Goal: Task Accomplishment & Management: Manage account settings

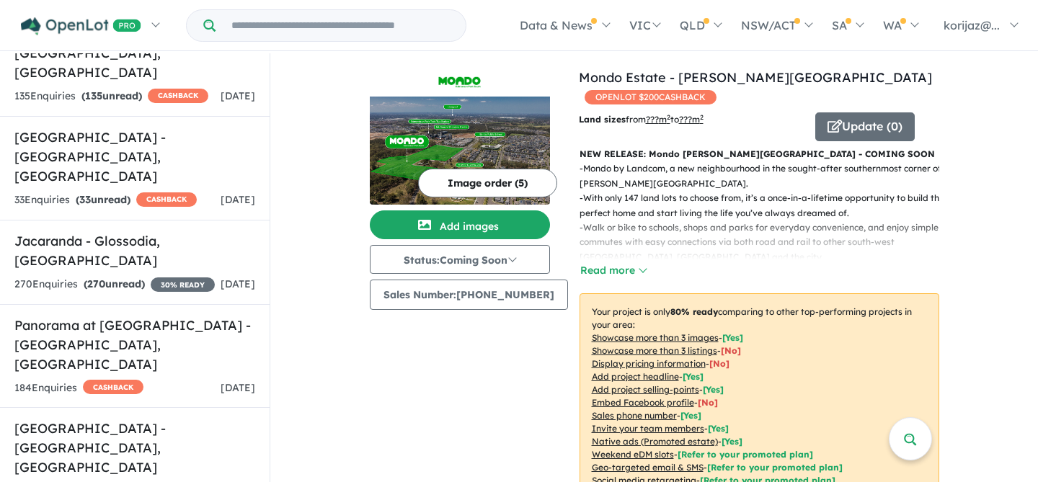
scroll to position [2208, 0]
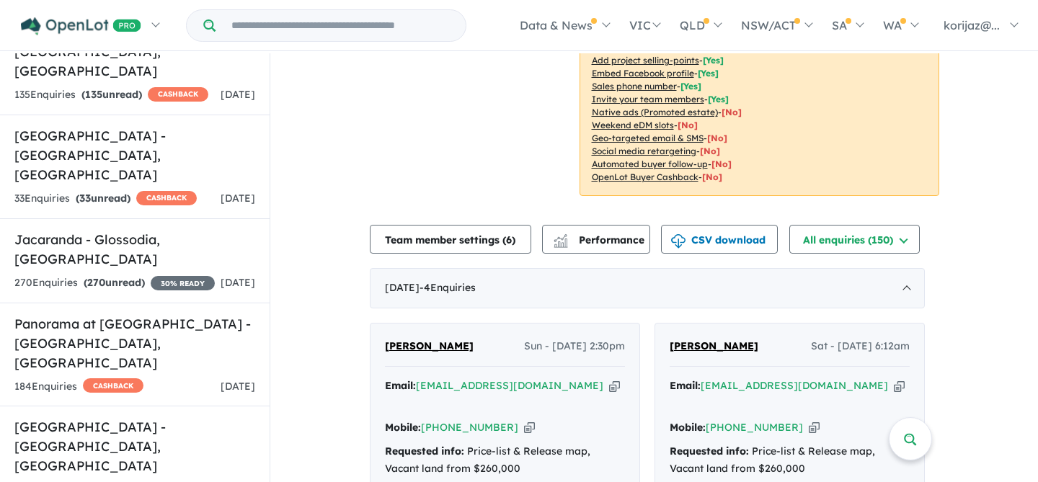
scroll to position [331, 0]
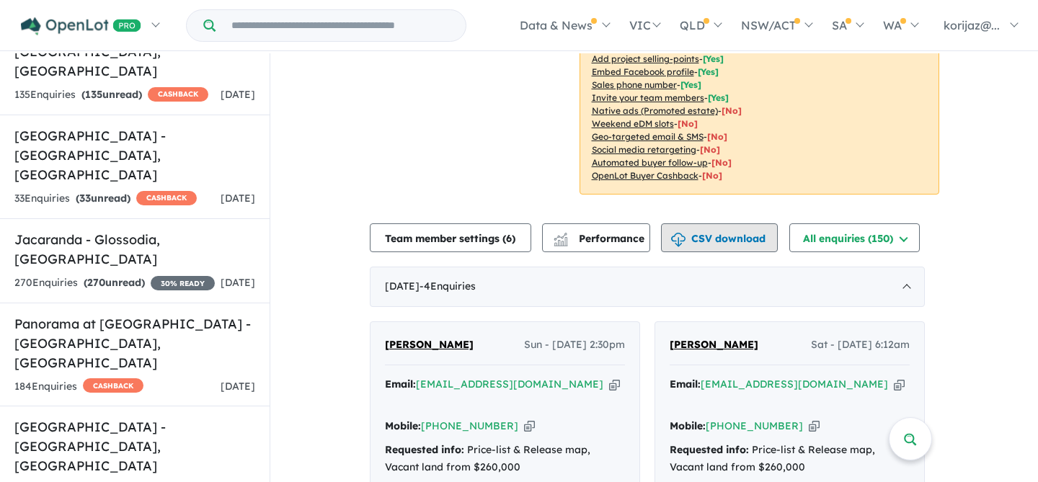
click at [729, 226] on button "CSV download" at bounding box center [719, 237] width 117 height 29
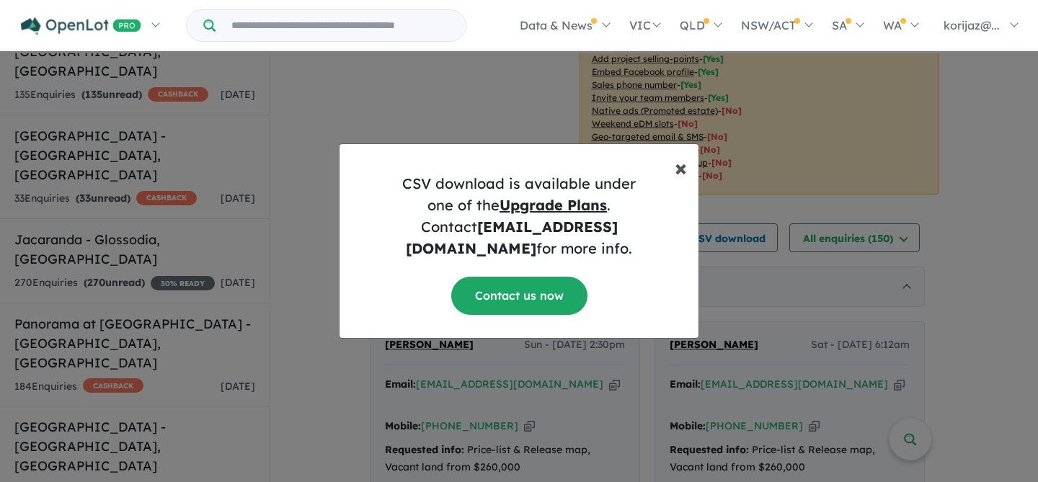
click at [672, 179] on button "× Close" at bounding box center [680, 161] width 35 height 35
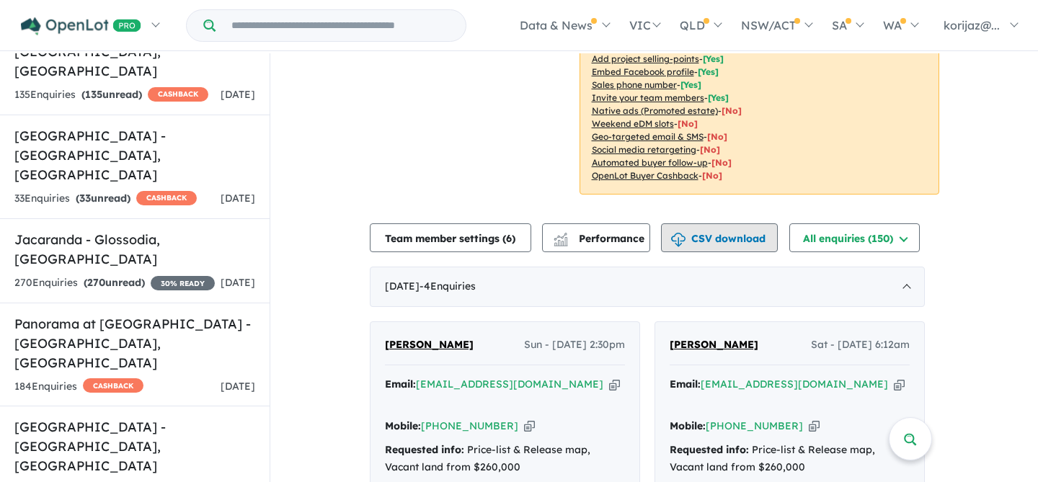
click at [735, 224] on button "CSV download" at bounding box center [719, 237] width 117 height 29
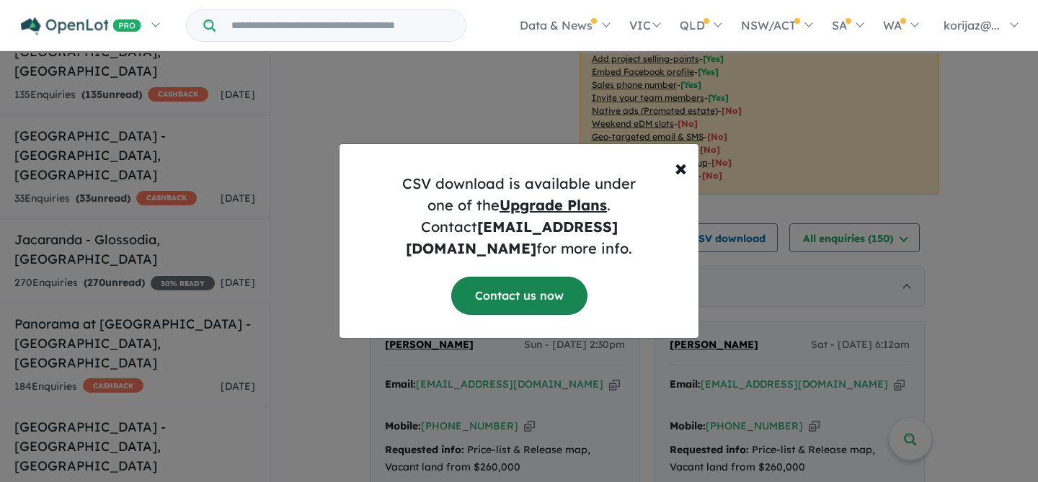
click at [543, 288] on link "Contact us now" at bounding box center [519, 296] width 136 height 38
click at [684, 177] on span "×" at bounding box center [681, 167] width 12 height 29
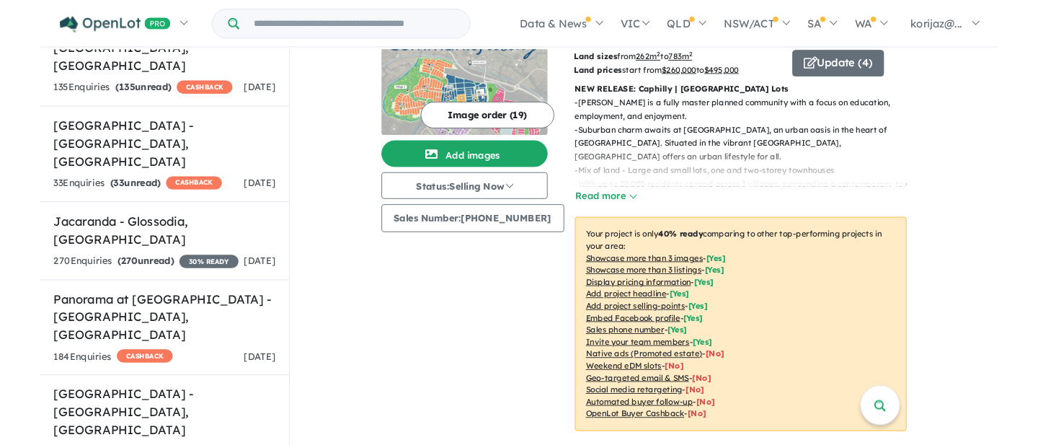
scroll to position [0, 0]
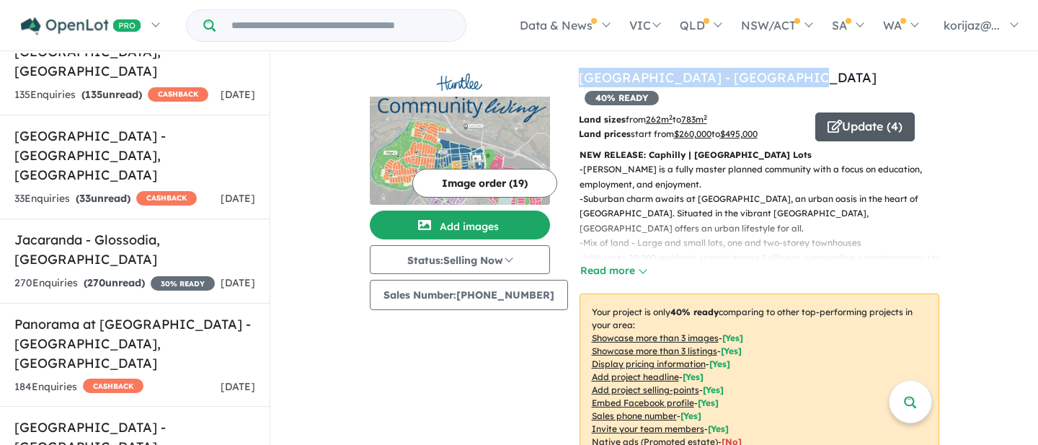
click at [860, 112] on button "Update ( 4 )" at bounding box center [864, 126] width 99 height 29
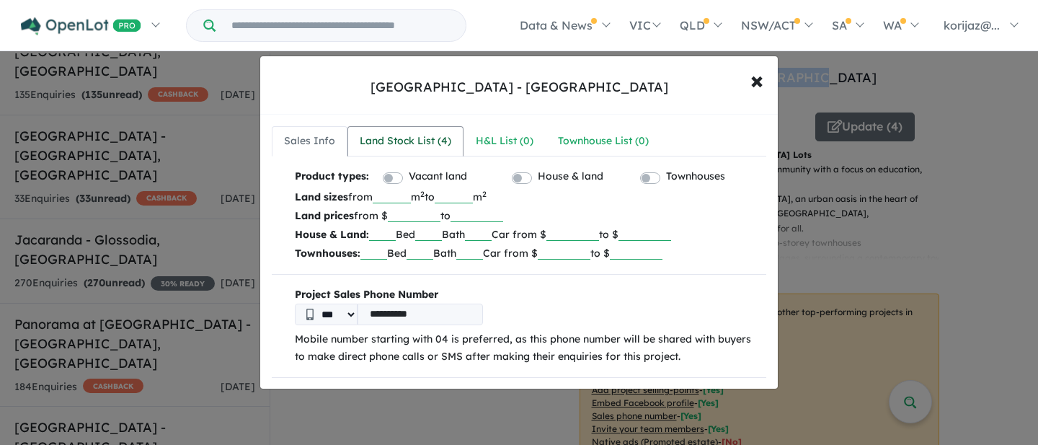
click at [409, 148] on div "Land Stock List ( 4 )" at bounding box center [406, 141] width 92 height 17
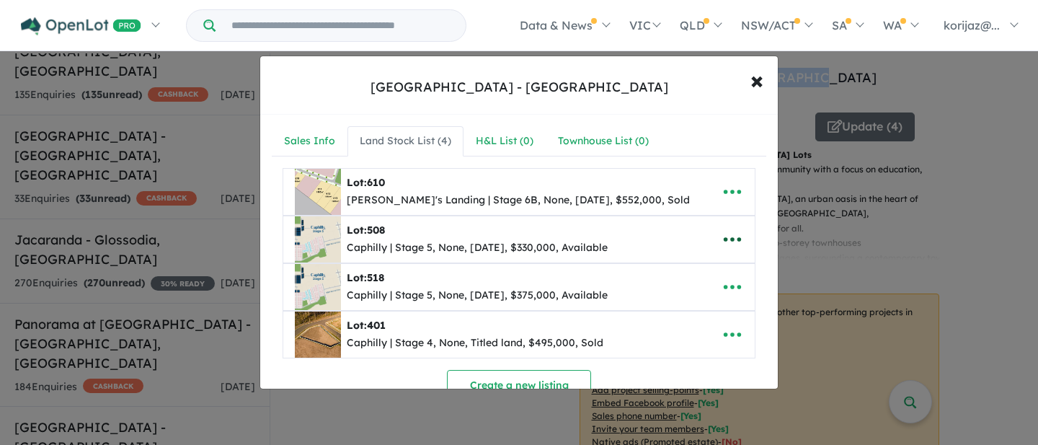
click at [728, 240] on icon "button" at bounding box center [732, 239] width 17 height 4
click at [695, 272] on link "Edit" at bounding box center [700, 275] width 107 height 33
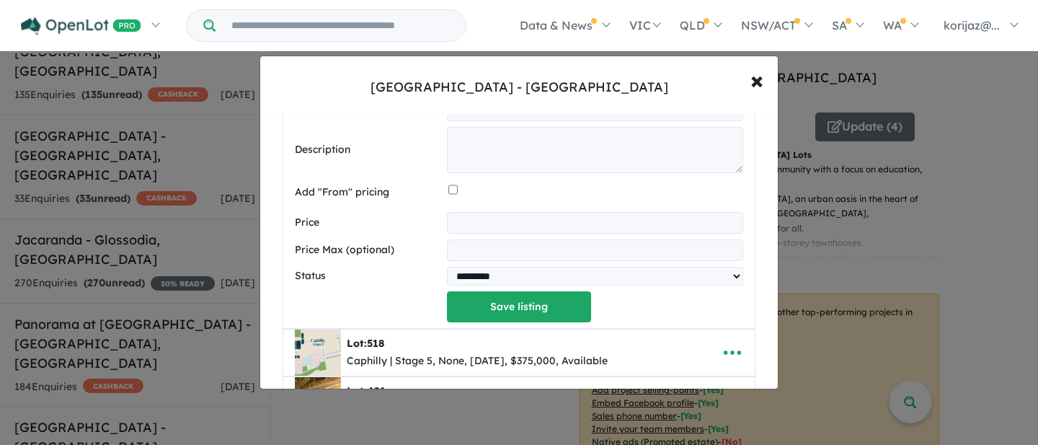
scroll to position [606, 0]
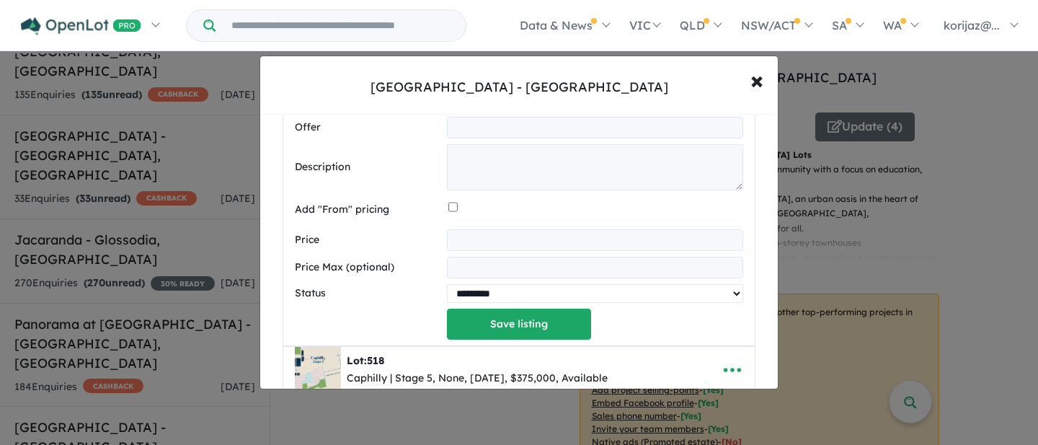
click at [496, 290] on select "********* ******** **** ******" at bounding box center [595, 293] width 296 height 19
select select "****"
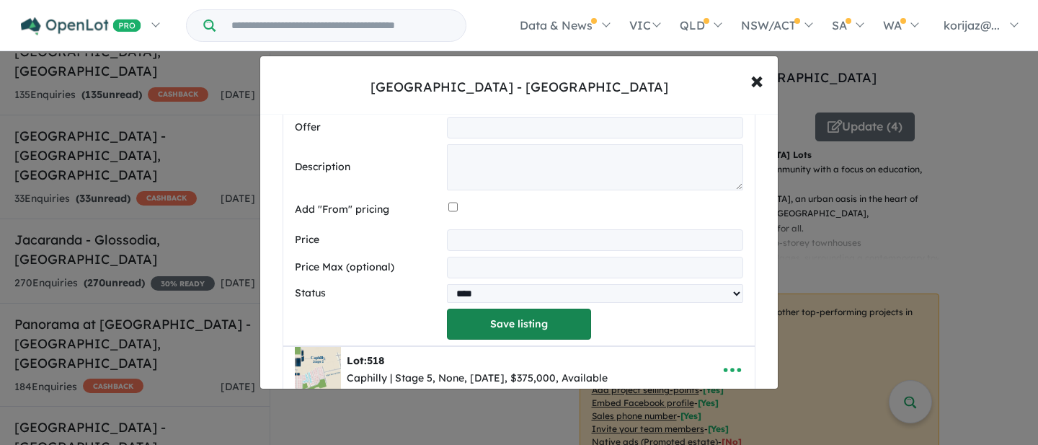
click at [500, 330] on button "Save listing" at bounding box center [519, 323] width 144 height 31
select select "****"
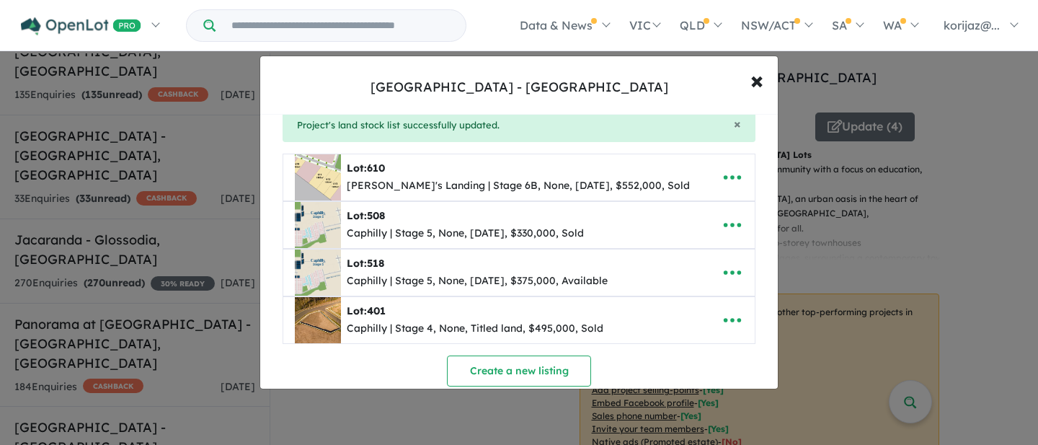
scroll to position [73, 0]
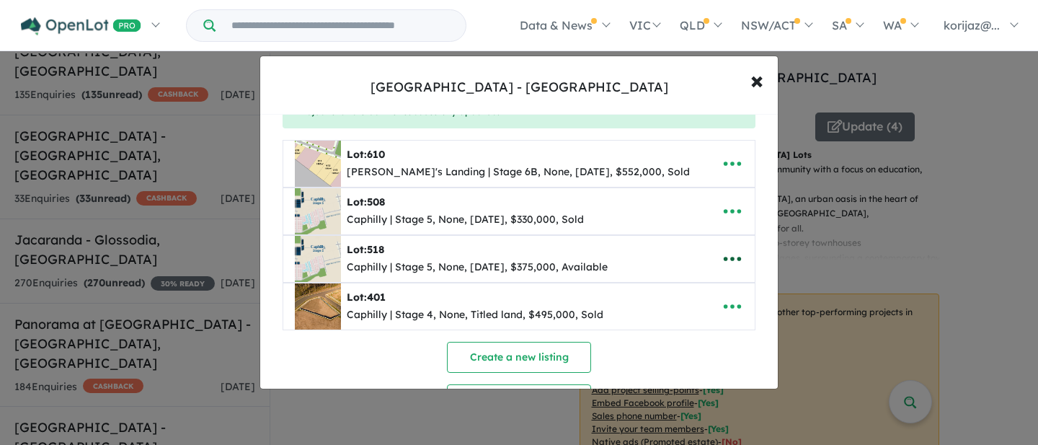
click at [729, 262] on icon "button" at bounding box center [732, 259] width 22 height 22
click at [689, 290] on link "Edit" at bounding box center [700, 294] width 107 height 33
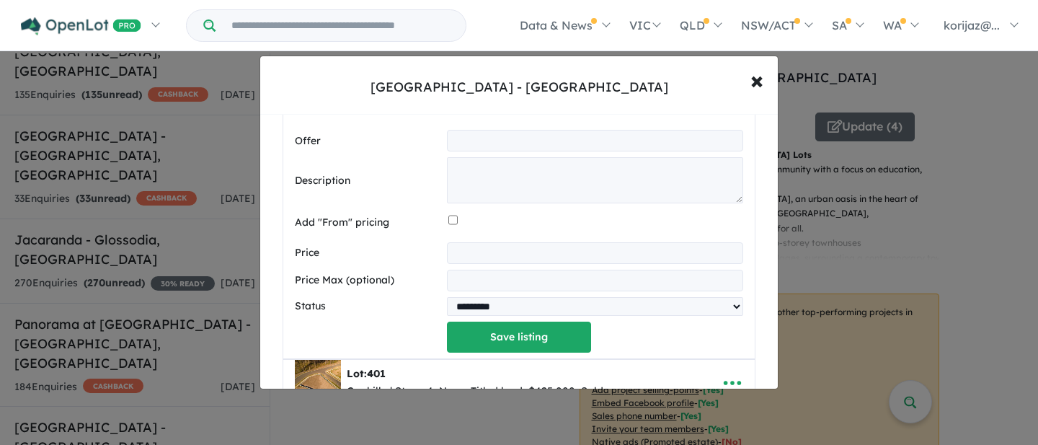
scroll to position [742, 0]
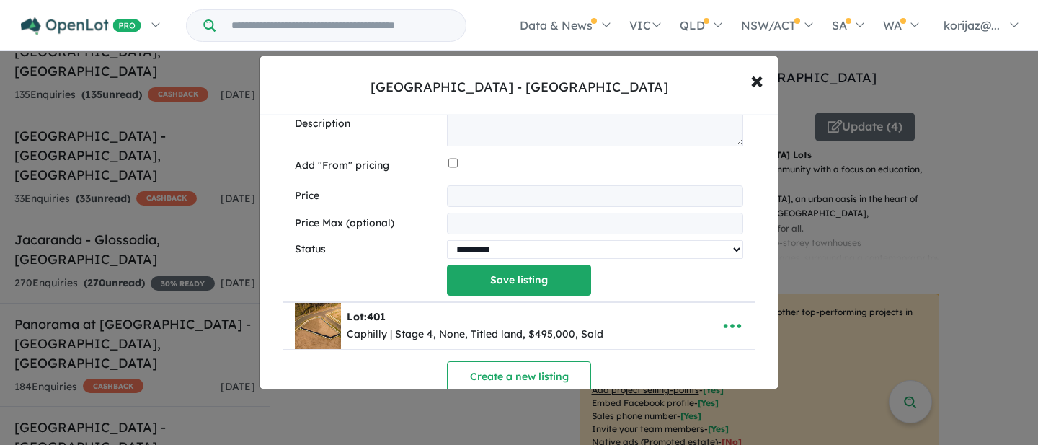
click at [501, 257] on select "********* ******** **** ******" at bounding box center [595, 249] width 296 height 19
select select "****"
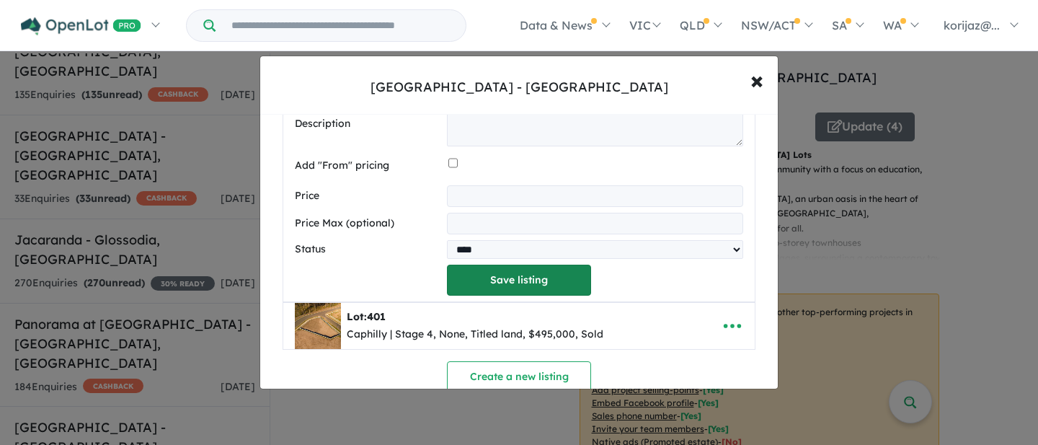
click at [495, 288] on button "Save listing" at bounding box center [519, 279] width 144 height 31
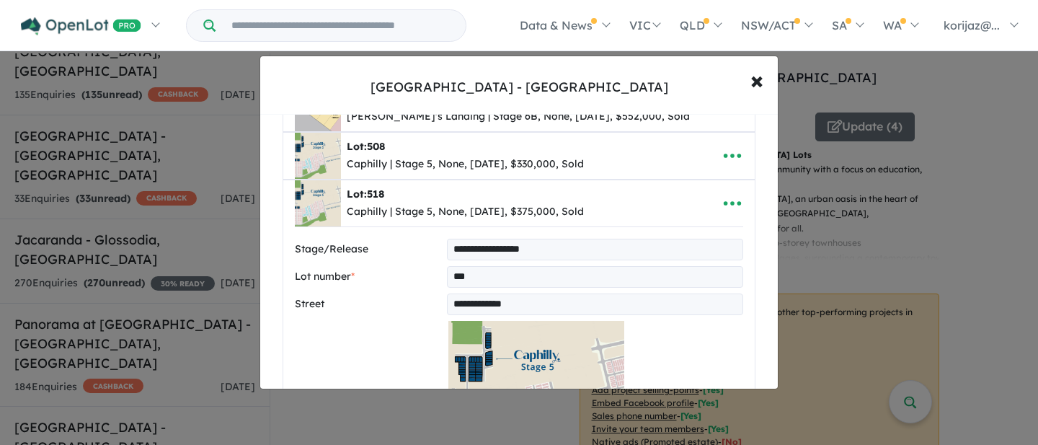
select select "****"
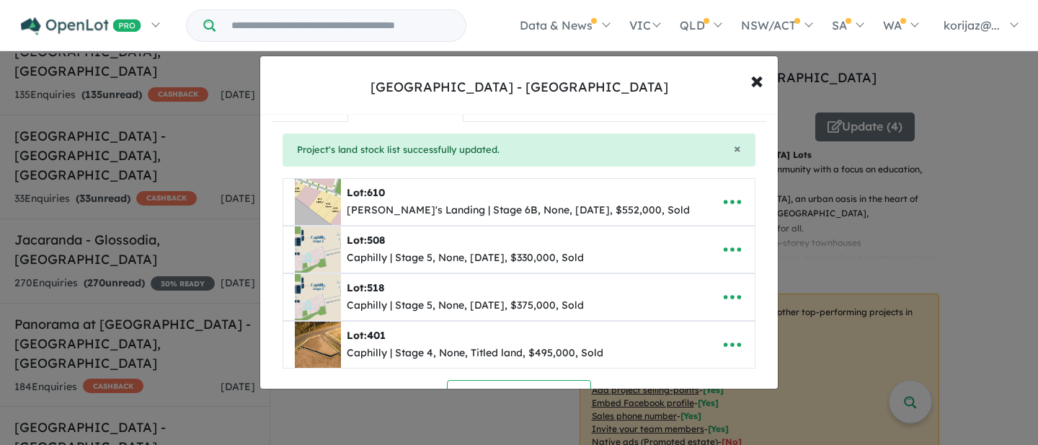
scroll to position [0, 0]
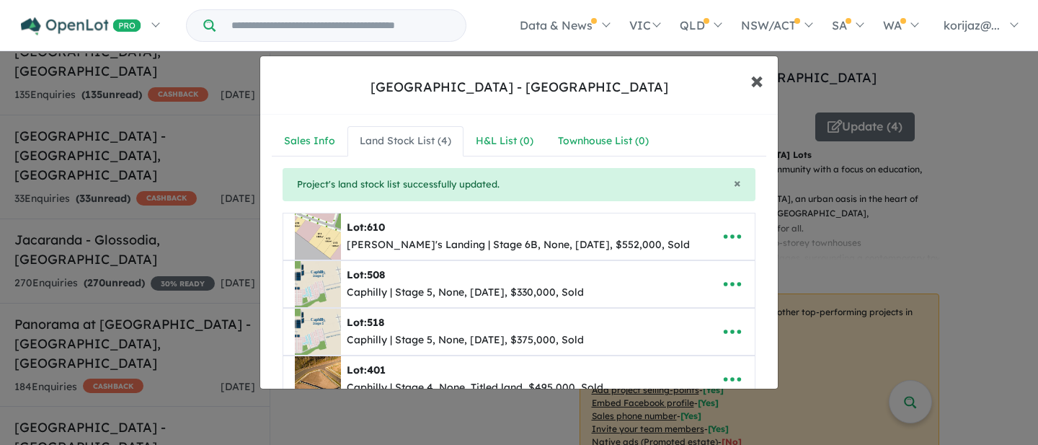
click at [762, 76] on span "×" at bounding box center [756, 79] width 13 height 31
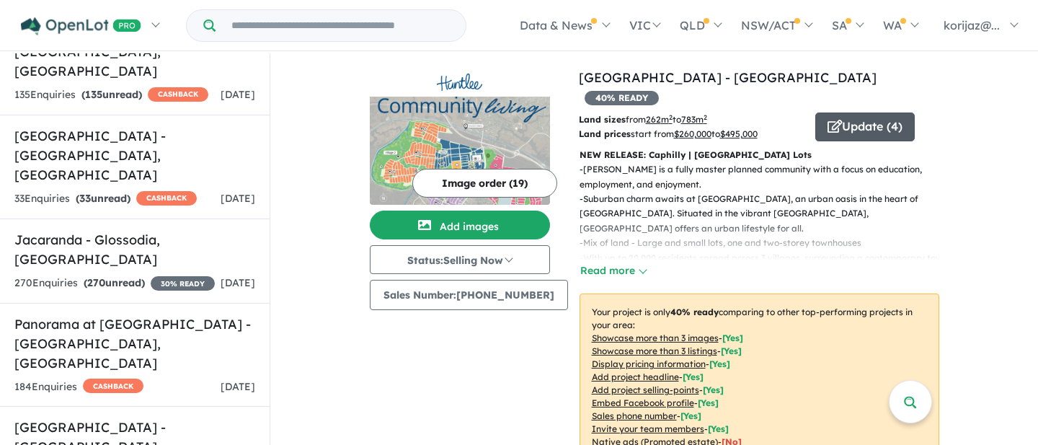
click at [856, 115] on button "Update ( 4 )" at bounding box center [864, 126] width 99 height 29
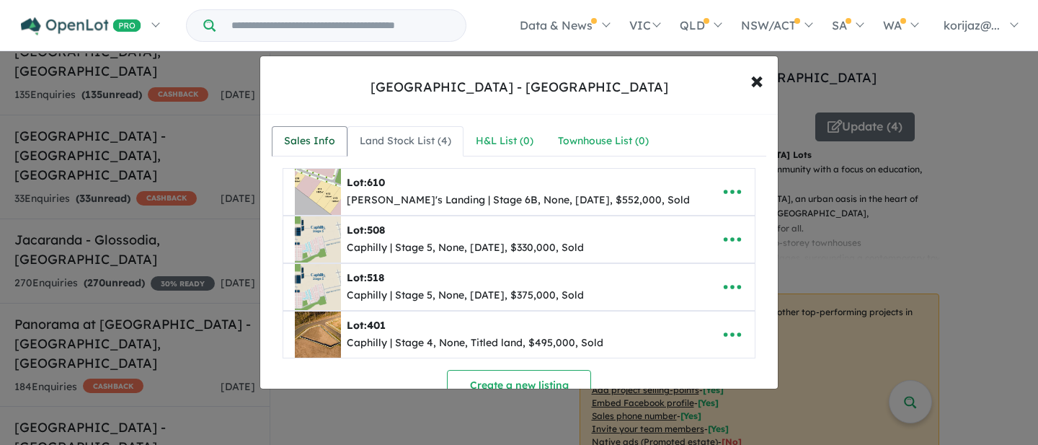
click at [307, 144] on div "Sales Info" at bounding box center [309, 141] width 51 height 17
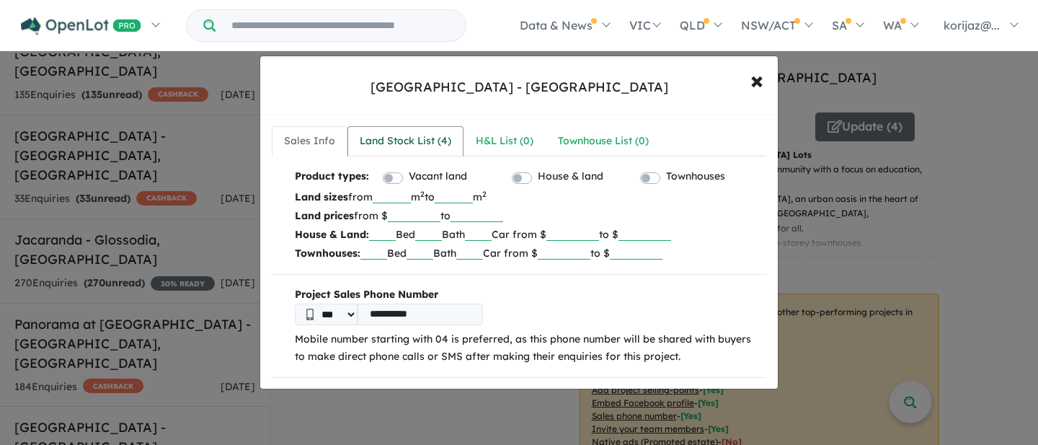
click at [429, 153] on link "Land Stock List ( 4 )" at bounding box center [405, 141] width 116 height 30
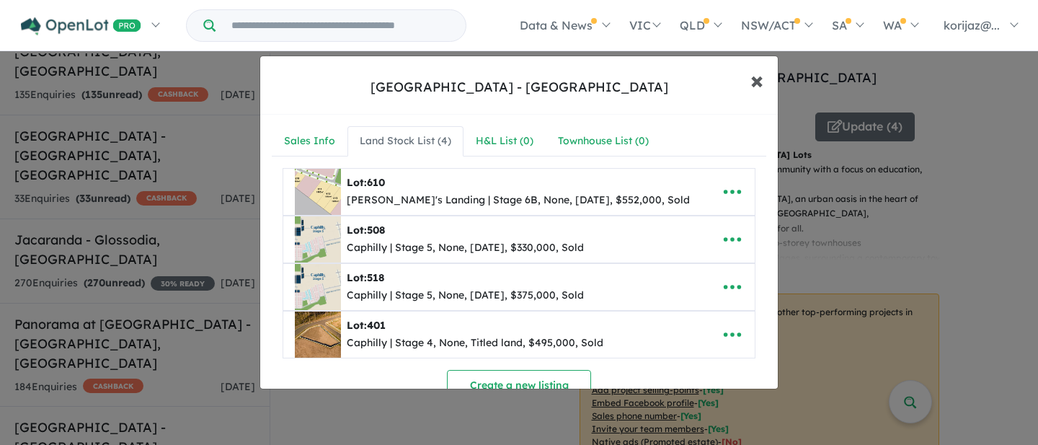
click at [753, 86] on span "×" at bounding box center [756, 79] width 13 height 31
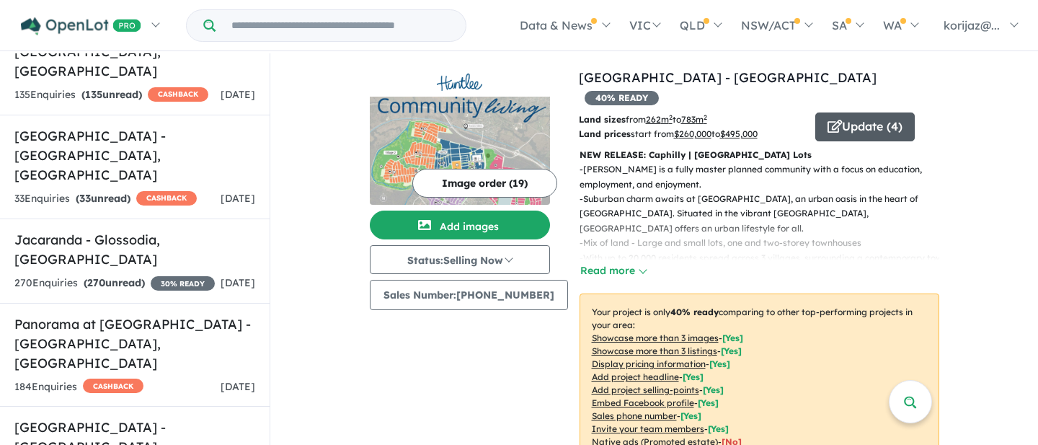
click at [885, 114] on button "Update ( 4 )" at bounding box center [864, 126] width 99 height 29
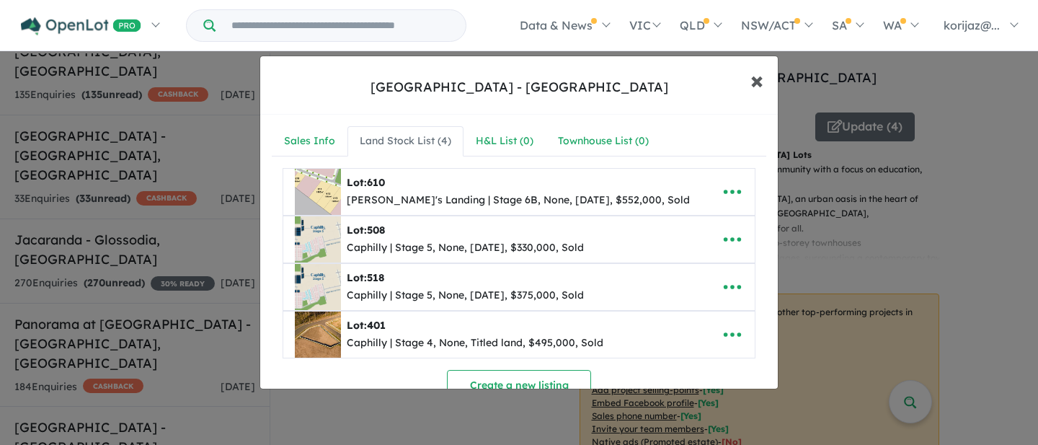
click at [754, 85] on span "×" at bounding box center [756, 79] width 13 height 31
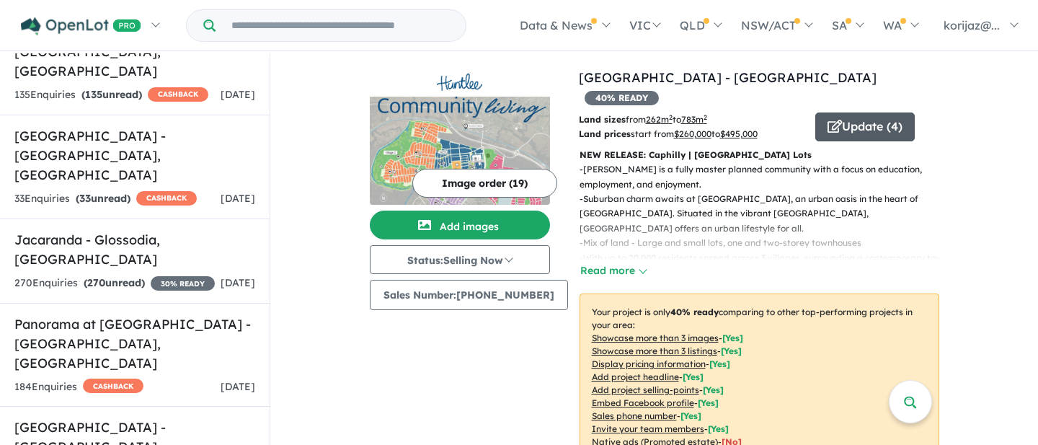
click at [854, 112] on button "Update ( 4 )" at bounding box center [864, 126] width 99 height 29
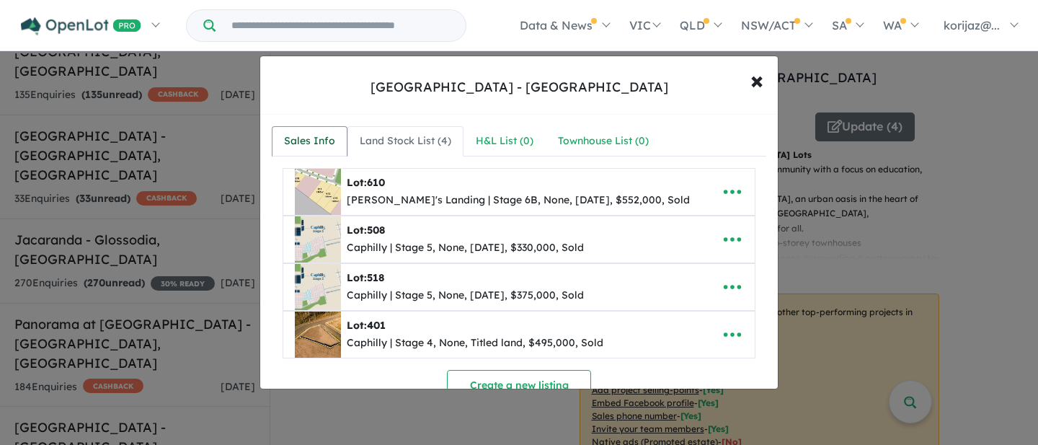
click at [298, 136] on div "Sales Info" at bounding box center [309, 141] width 51 height 17
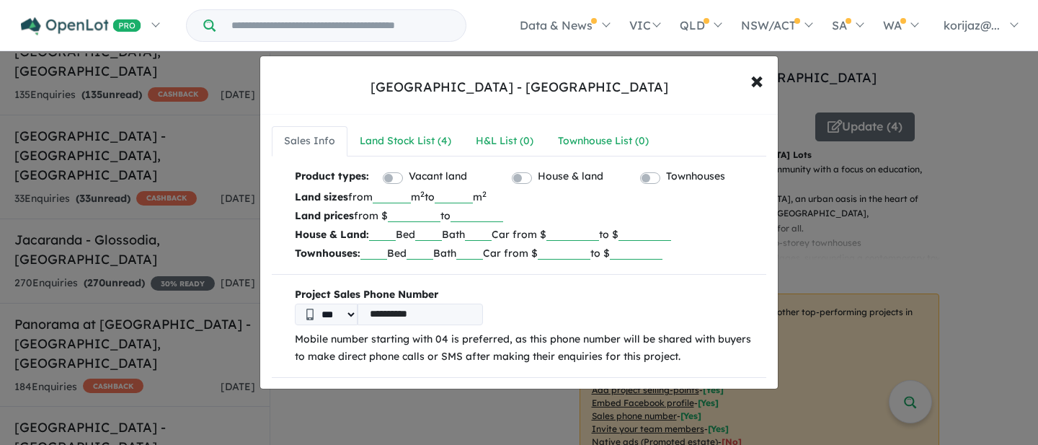
scroll to position [4, 0]
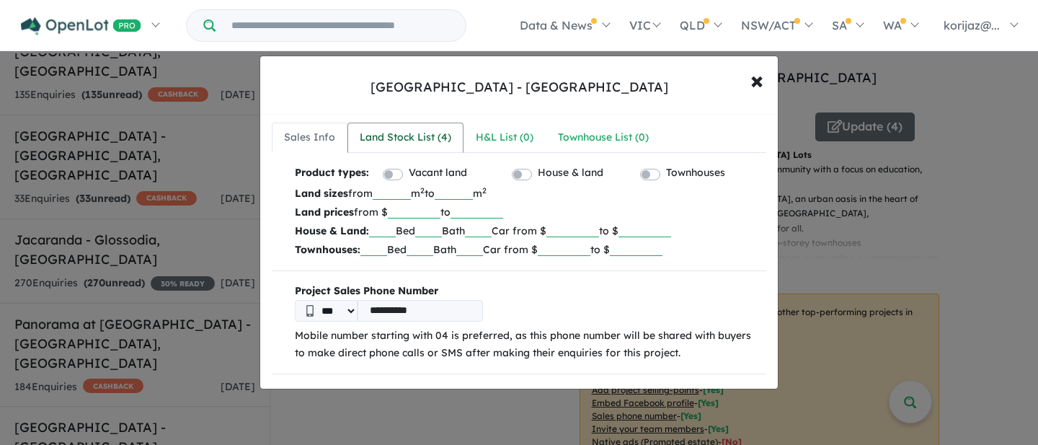
click at [406, 134] on div "Land Stock List ( 4 )" at bounding box center [406, 137] width 92 height 17
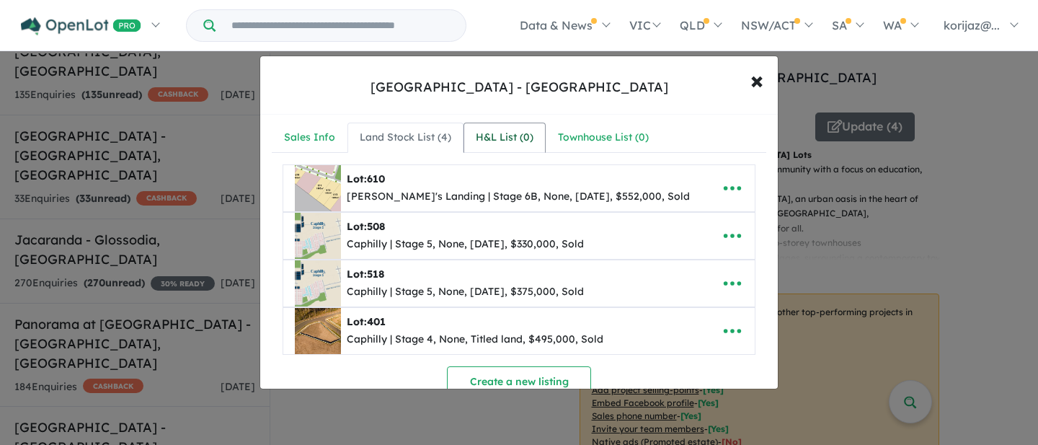
click at [482, 141] on div "H&L List ( 0 )" at bounding box center [505, 137] width 58 height 17
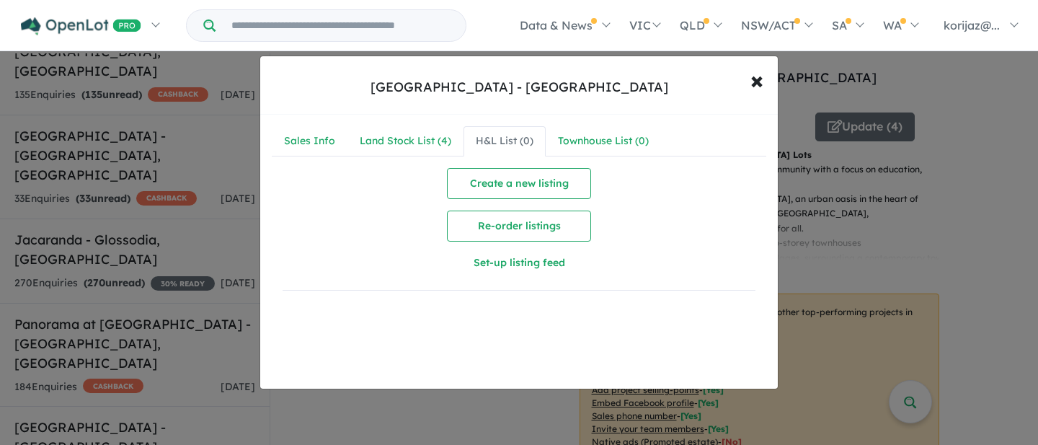
scroll to position [0, 0]
click at [403, 143] on div "Land Stock List ( 4 )" at bounding box center [406, 141] width 92 height 17
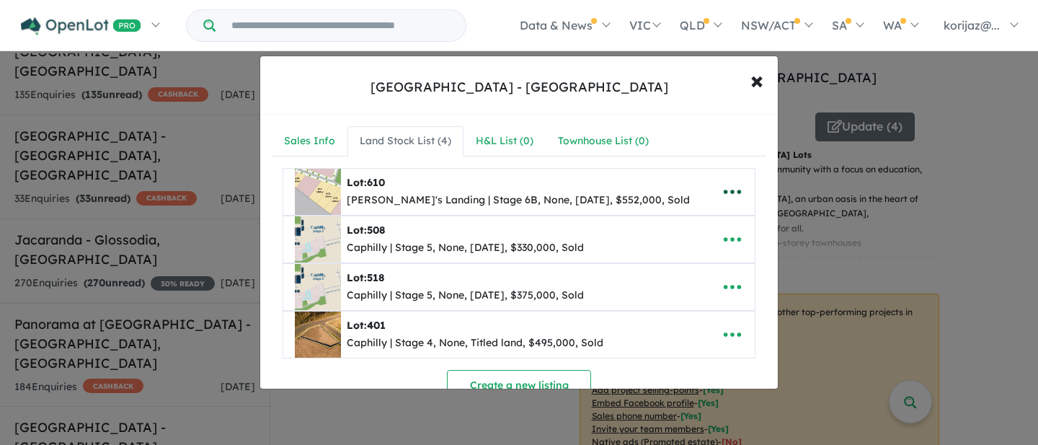
click at [734, 192] on icon "button" at bounding box center [732, 192] width 17 height 4
click at [694, 232] on link "Edit" at bounding box center [700, 227] width 107 height 33
select select "****"
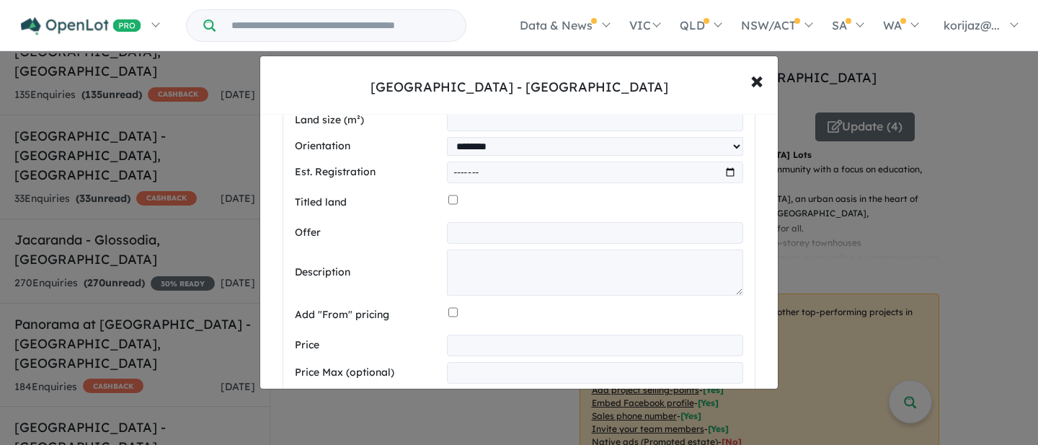
scroll to position [459, 0]
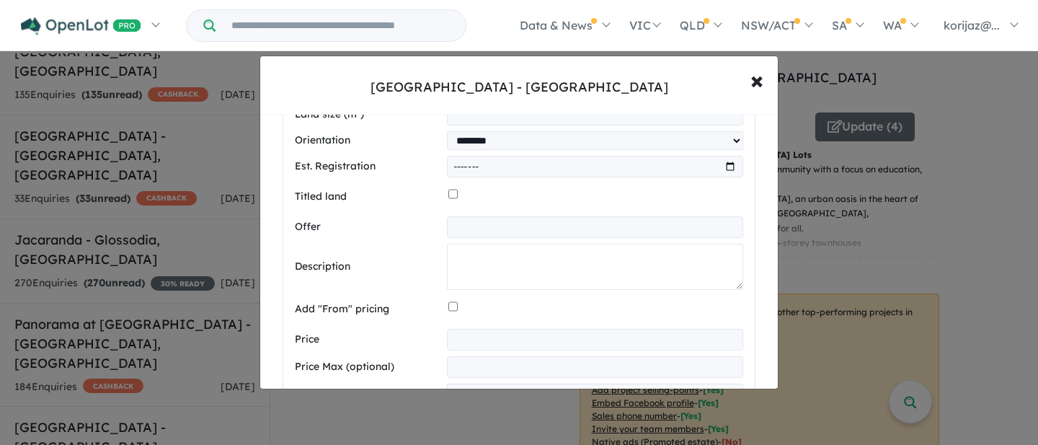
click at [486, 262] on textarea at bounding box center [595, 267] width 296 height 46
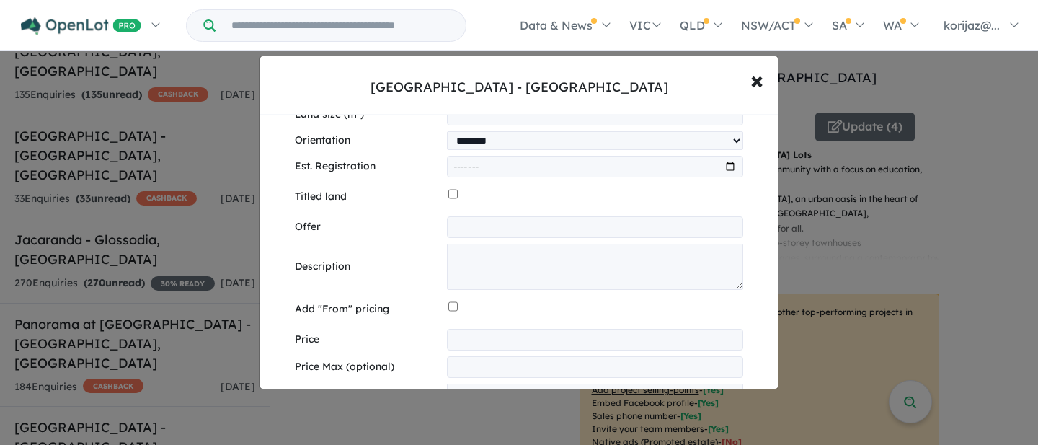
click at [466, 231] on input "text" at bounding box center [595, 227] width 296 height 22
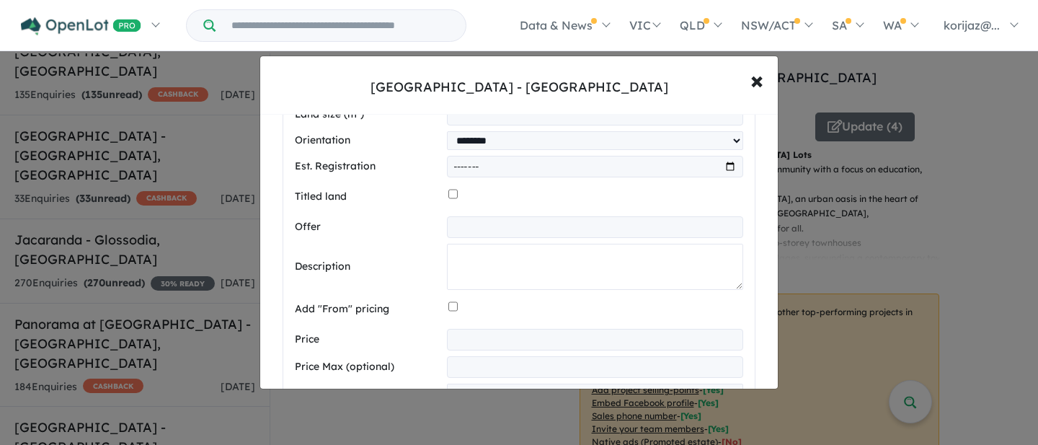
click at [464, 257] on textarea at bounding box center [595, 267] width 296 height 46
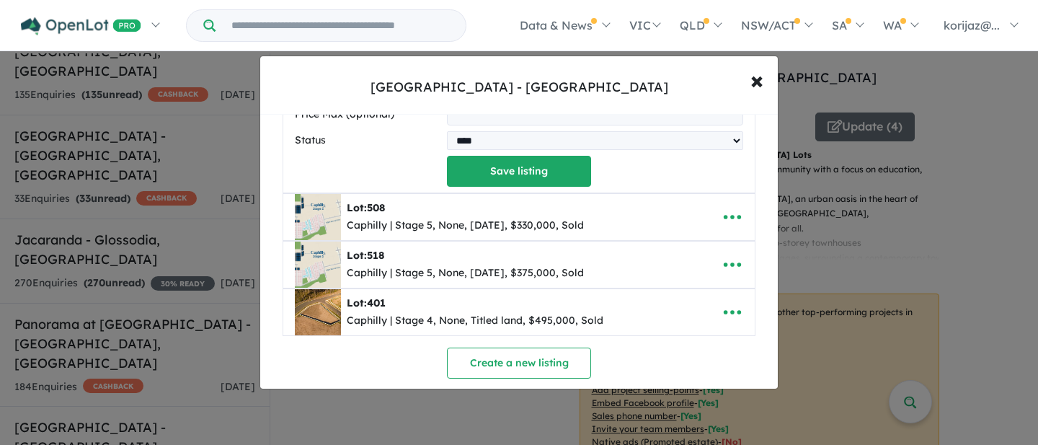
scroll to position [752, 0]
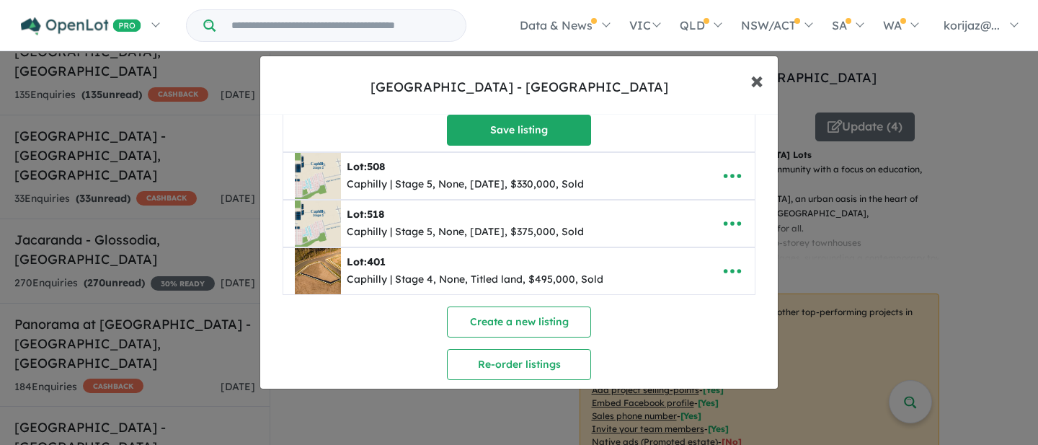
click at [763, 76] on button "× Close" at bounding box center [757, 80] width 42 height 39
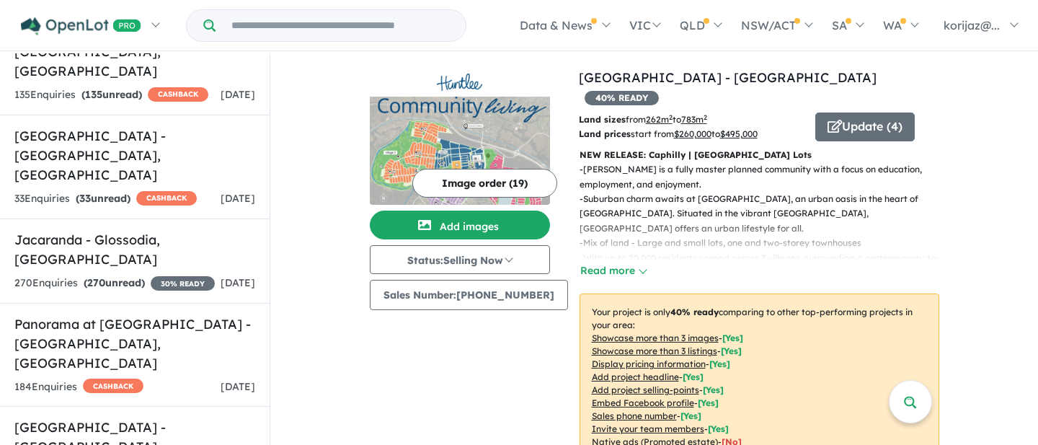
scroll to position [0, 0]
click at [863, 112] on button "Update ( 4 )" at bounding box center [864, 126] width 99 height 29
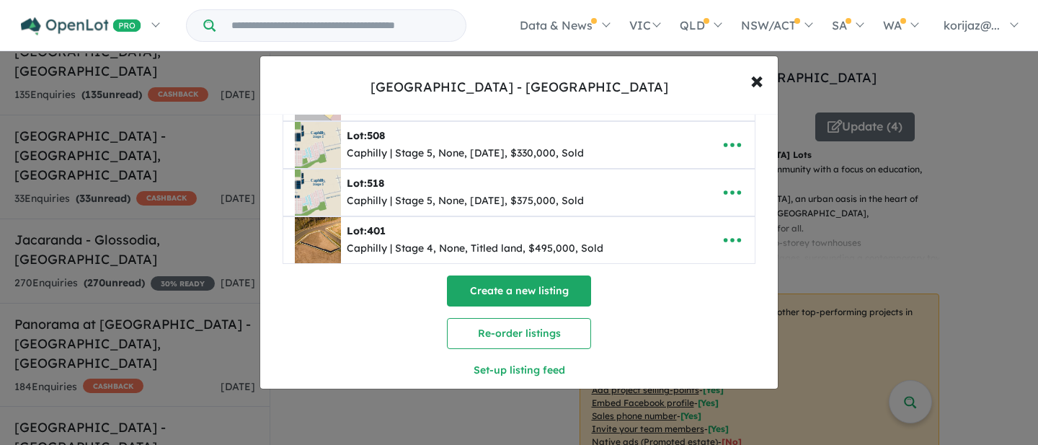
click at [520, 290] on button "Create a new listing" at bounding box center [519, 290] width 144 height 31
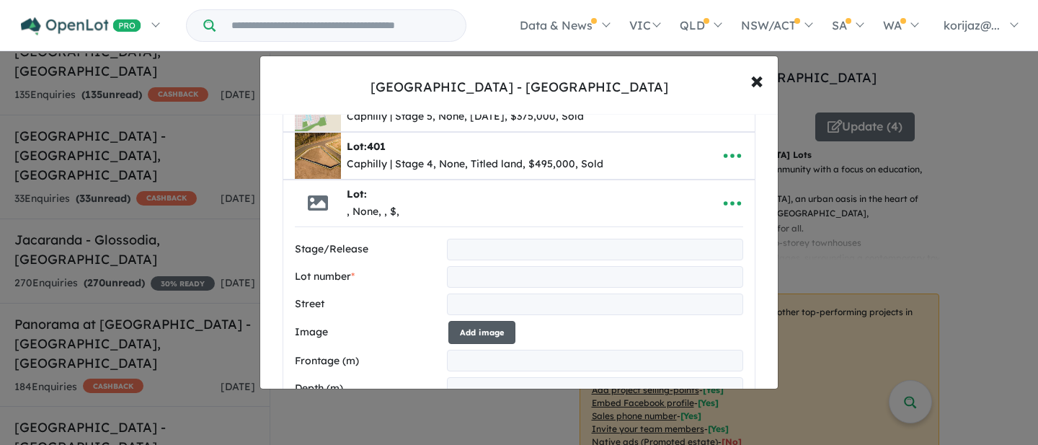
click at [474, 331] on button "Add image" at bounding box center [481, 333] width 67 height 24
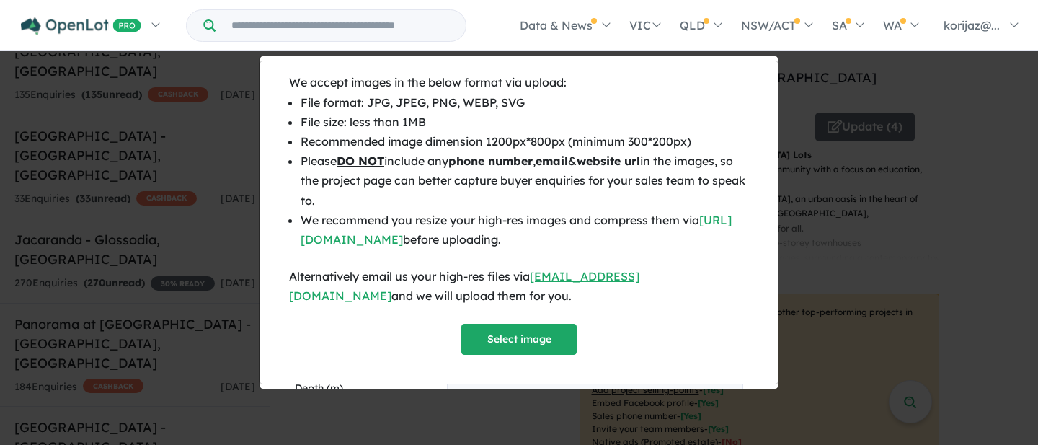
click at [801, 169] on div "We accept images in the below format via upload: File format: JPG, JPEG, PNG, W…" at bounding box center [519, 222] width 1038 height 445
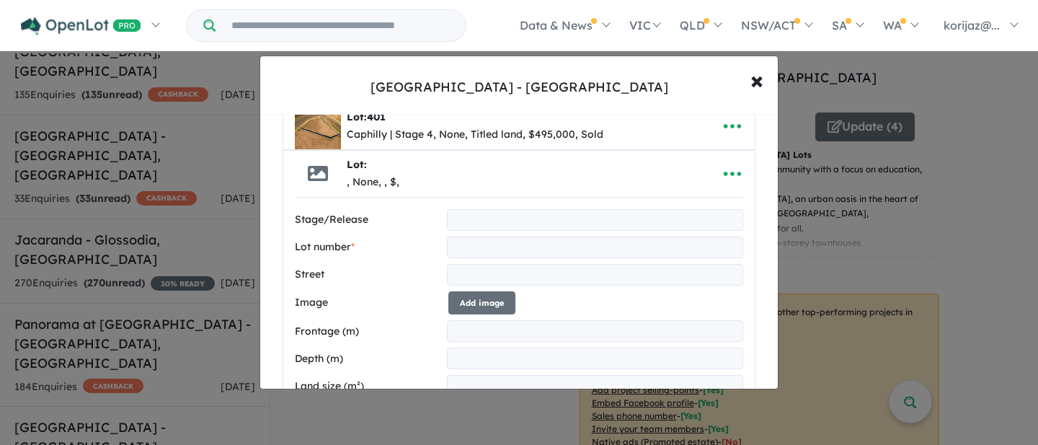
scroll to position [211, 0]
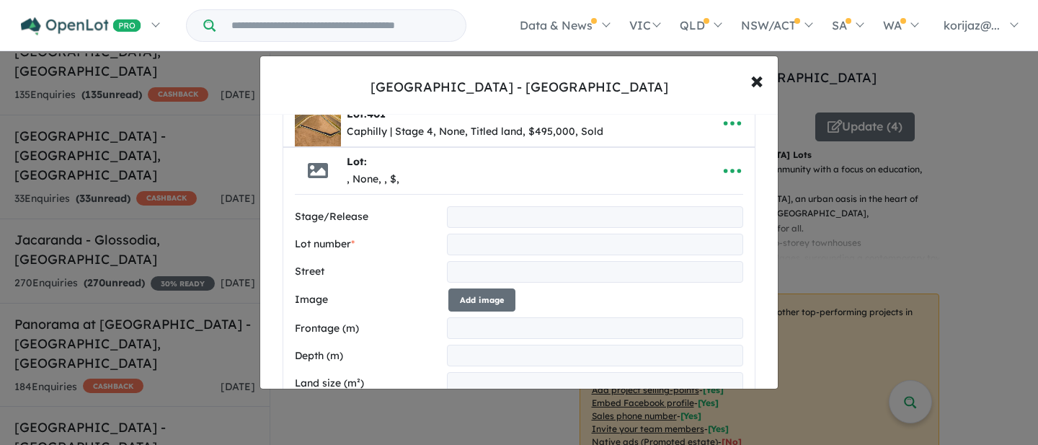
click at [530, 216] on input "text" at bounding box center [595, 217] width 296 height 22
click at [492, 240] on input "text" at bounding box center [595, 244] width 296 height 22
click at [481, 329] on input "number" at bounding box center [595, 328] width 296 height 22
click at [473, 360] on input "number" at bounding box center [595, 355] width 296 height 22
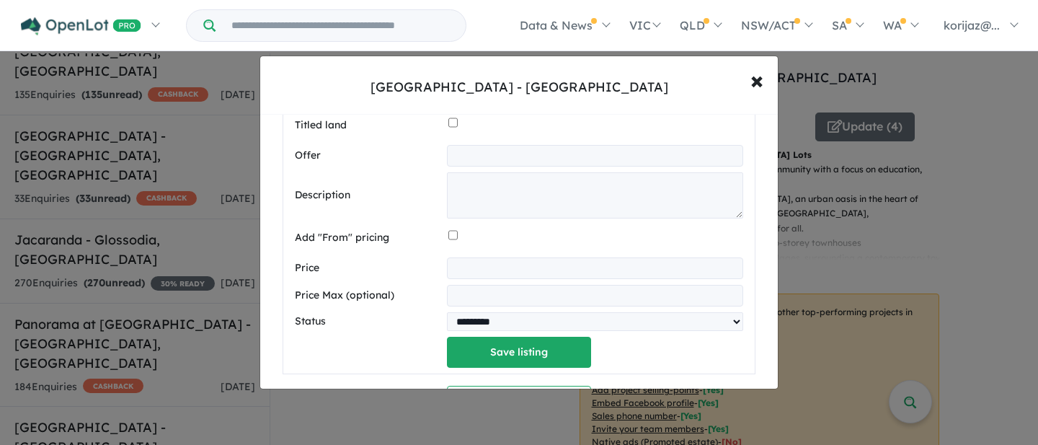
scroll to position [555, 0]
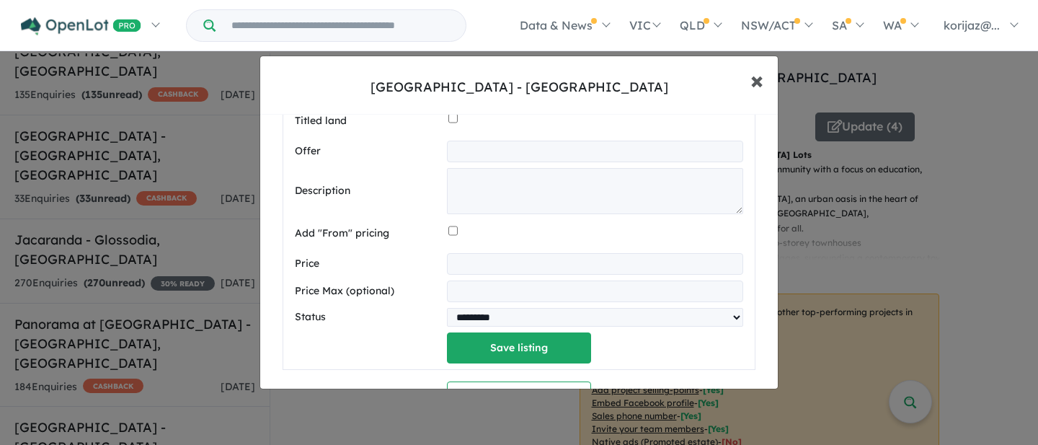
click at [760, 84] on span "×" at bounding box center [756, 79] width 13 height 31
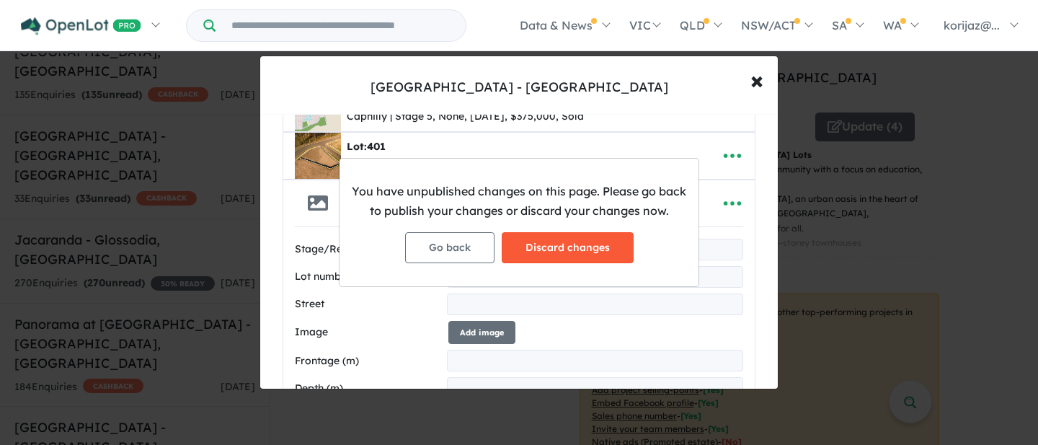
click at [571, 249] on button "Discard changes" at bounding box center [568, 247] width 132 height 31
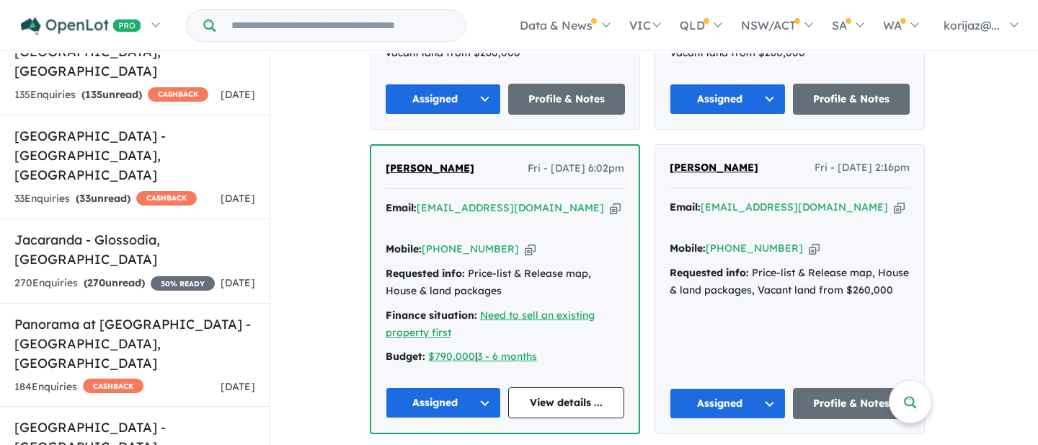
scroll to position [747, 0]
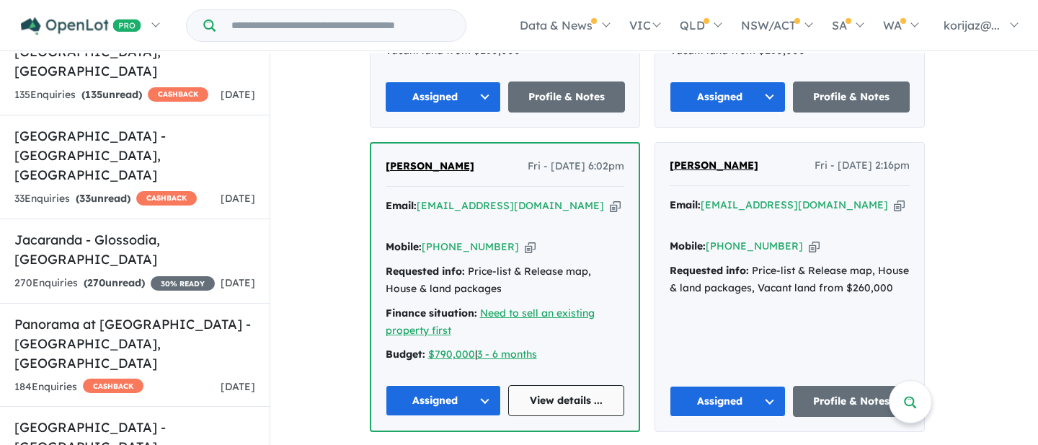
click at [566, 385] on link "View details ..." at bounding box center [566, 400] width 116 height 31
click at [851, 386] on link "Profile & Notes" at bounding box center [851, 401] width 117 height 31
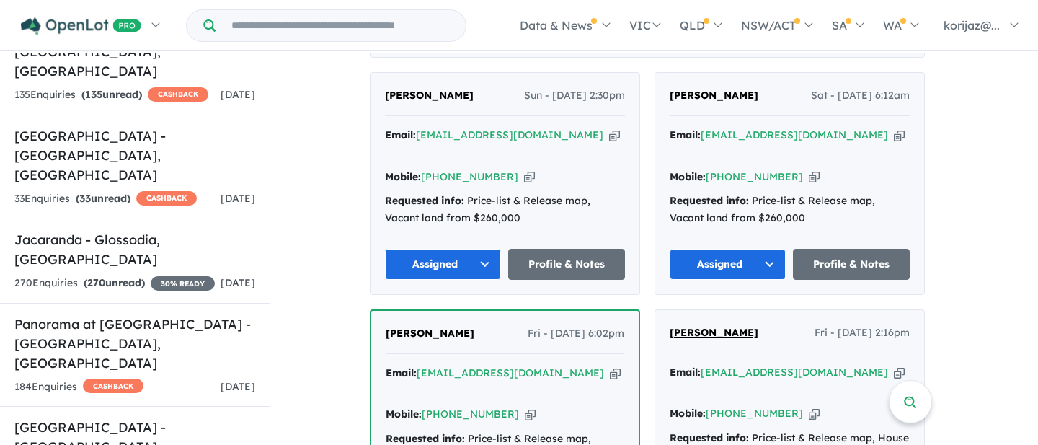
scroll to position [574, 0]
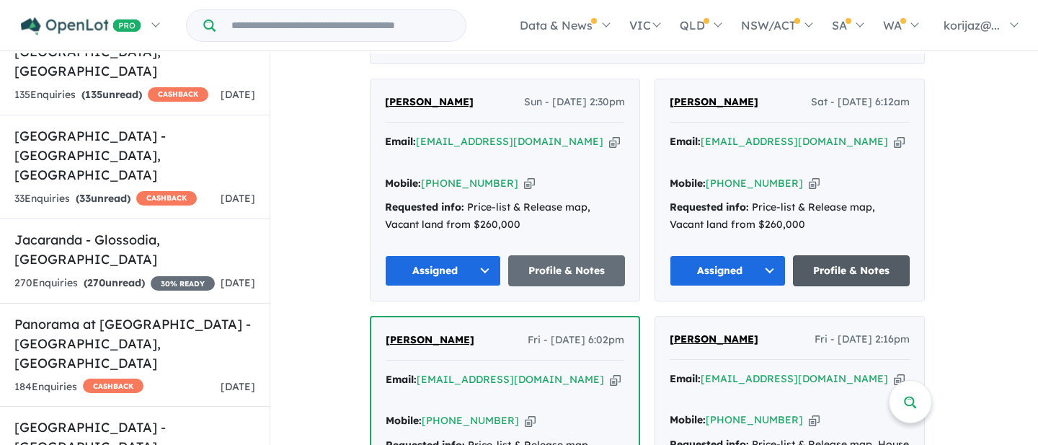
click at [841, 255] on link "Profile & Notes" at bounding box center [851, 270] width 117 height 31
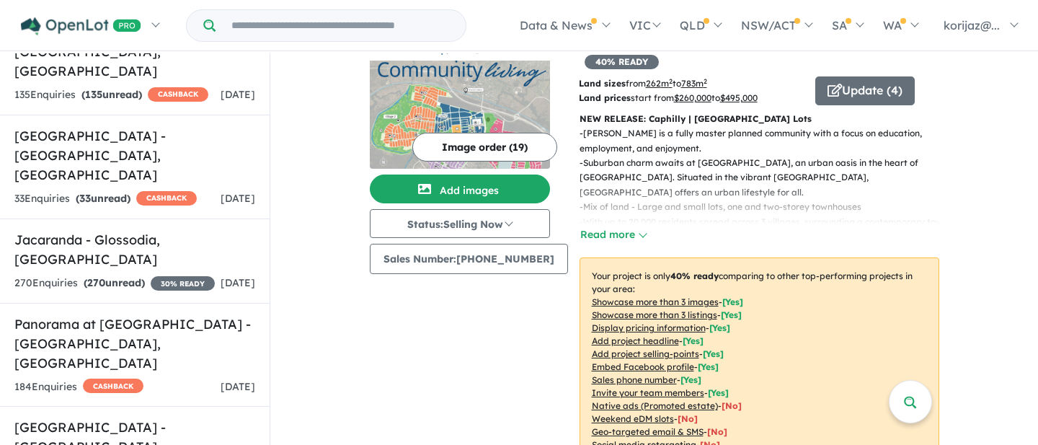
scroll to position [0, 0]
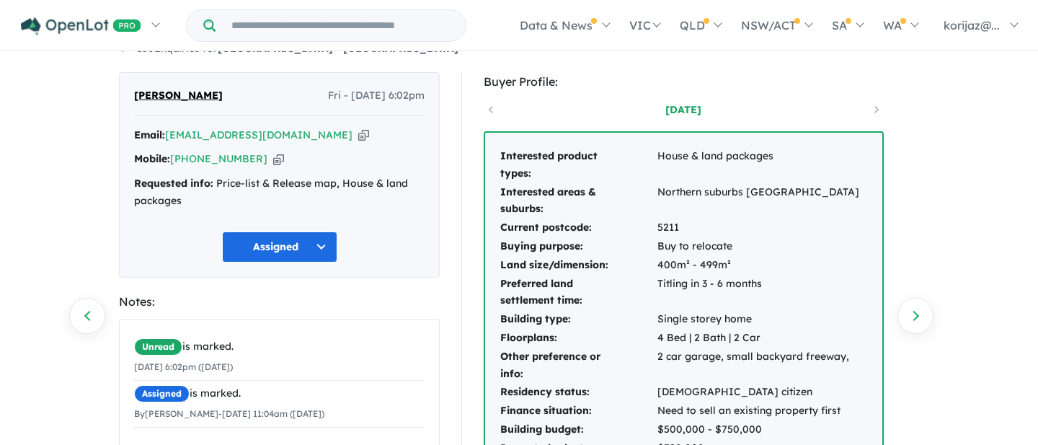
scroll to position [15, 0]
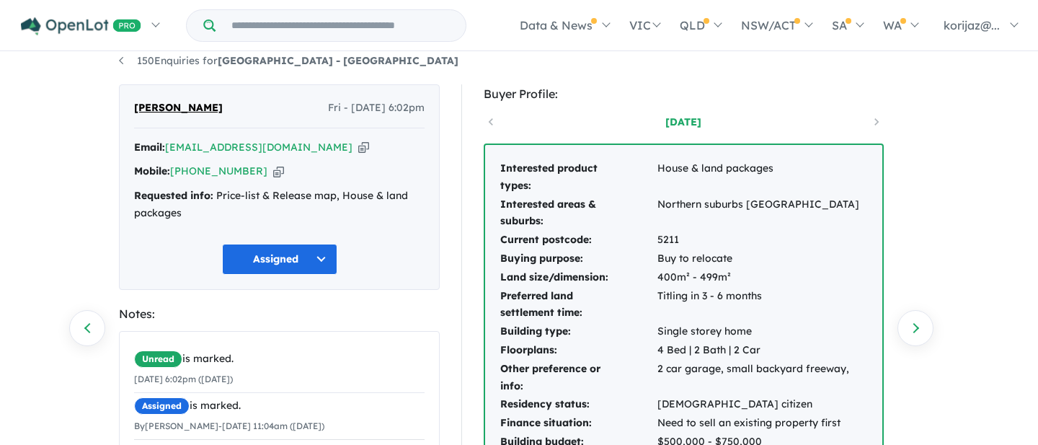
click at [492, 123] on div "4 days ago" at bounding box center [684, 122] width 400 height 22
click at [687, 120] on link "4 days ago" at bounding box center [683, 122] width 123 height 14
click at [491, 120] on div "4 days ago" at bounding box center [684, 122] width 400 height 22
click at [878, 123] on div "4 days ago" at bounding box center [684, 122] width 400 height 22
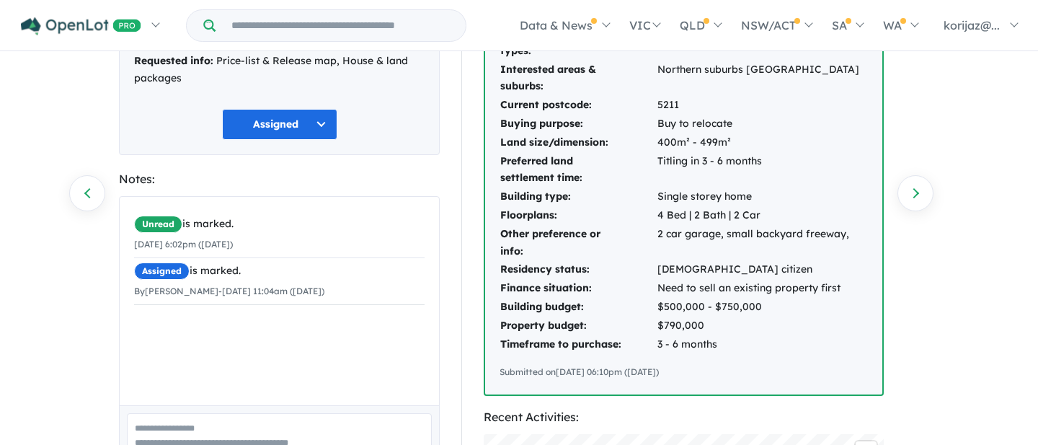
scroll to position [135, 0]
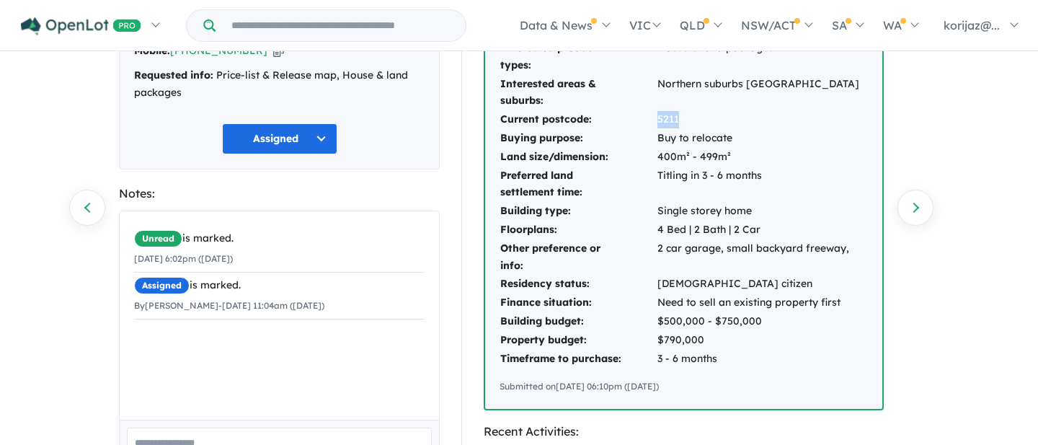
drag, startPoint x: 682, startPoint y: 119, endPoint x: 654, endPoint y: 116, distance: 29.0
click at [654, 116] on tr "Current postcode: 5211" at bounding box center [679, 119] width 360 height 19
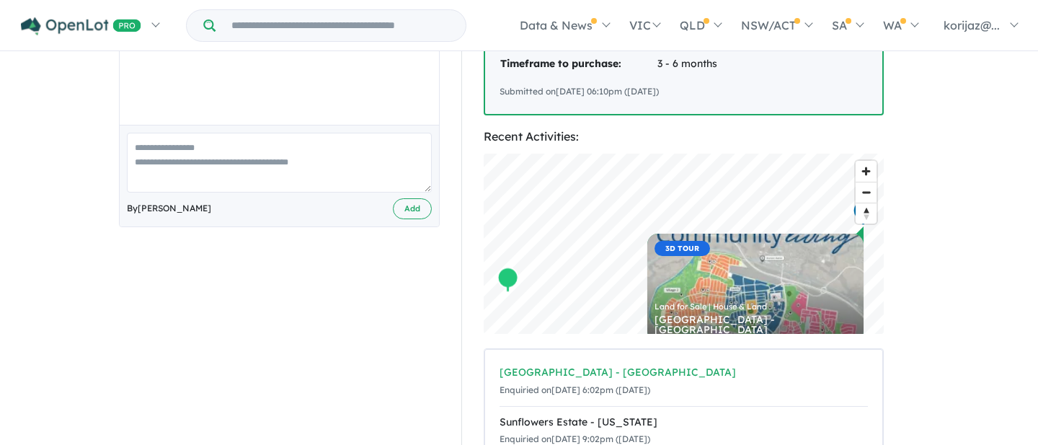
scroll to position [396, 0]
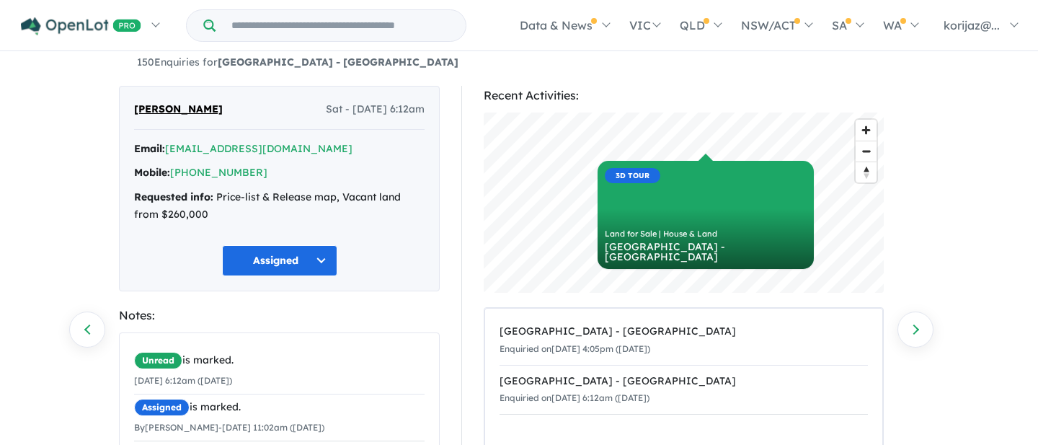
scroll to position [8, 0]
